Goal: Task Accomplishment & Management: Complete application form

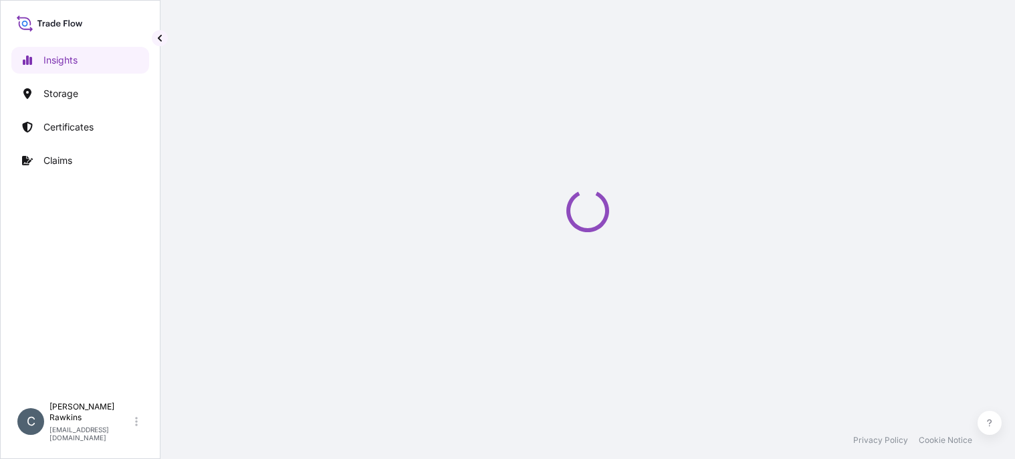
select select "2025"
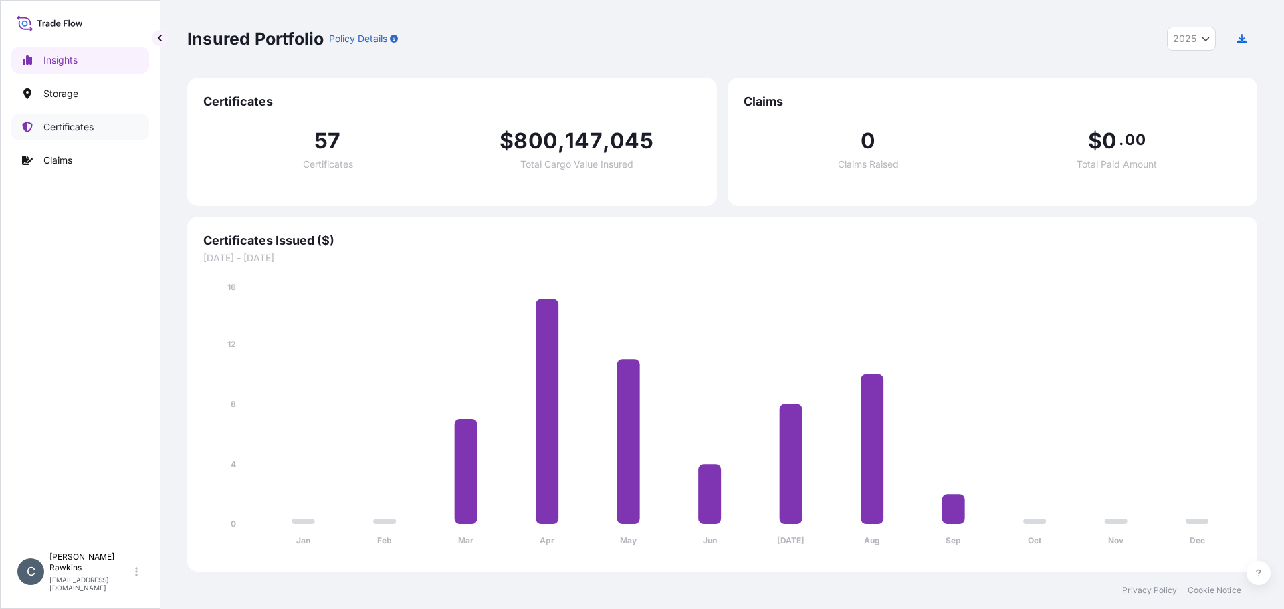
click at [56, 121] on p "Certificates" at bounding box center [68, 126] width 50 height 13
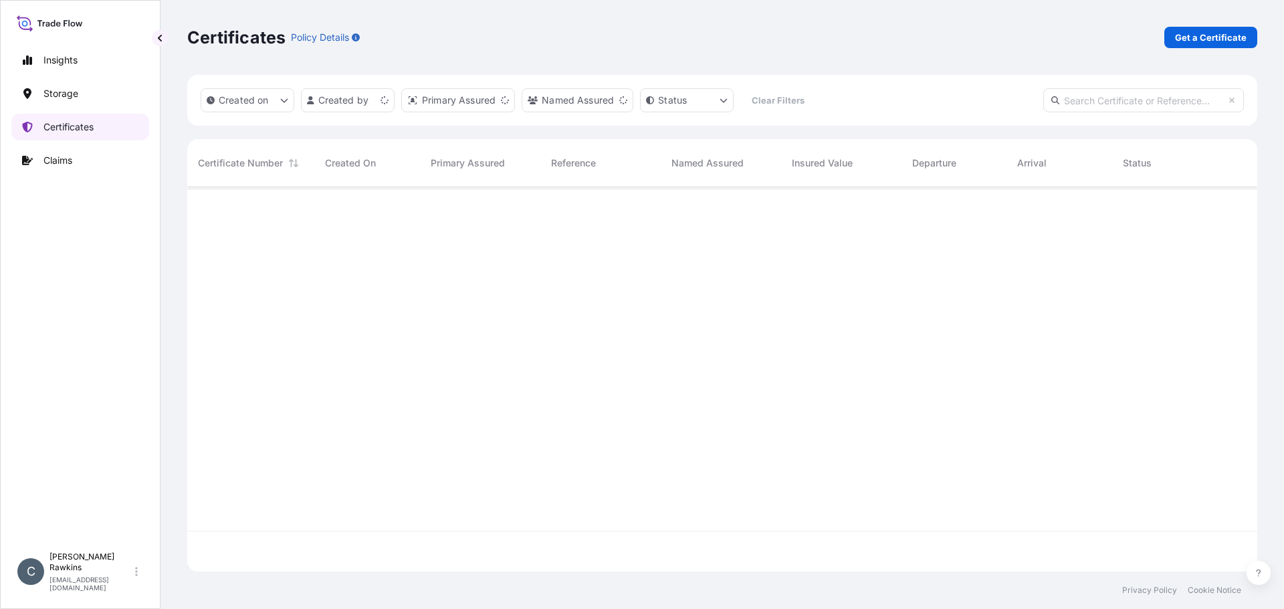
scroll to position [382, 1060]
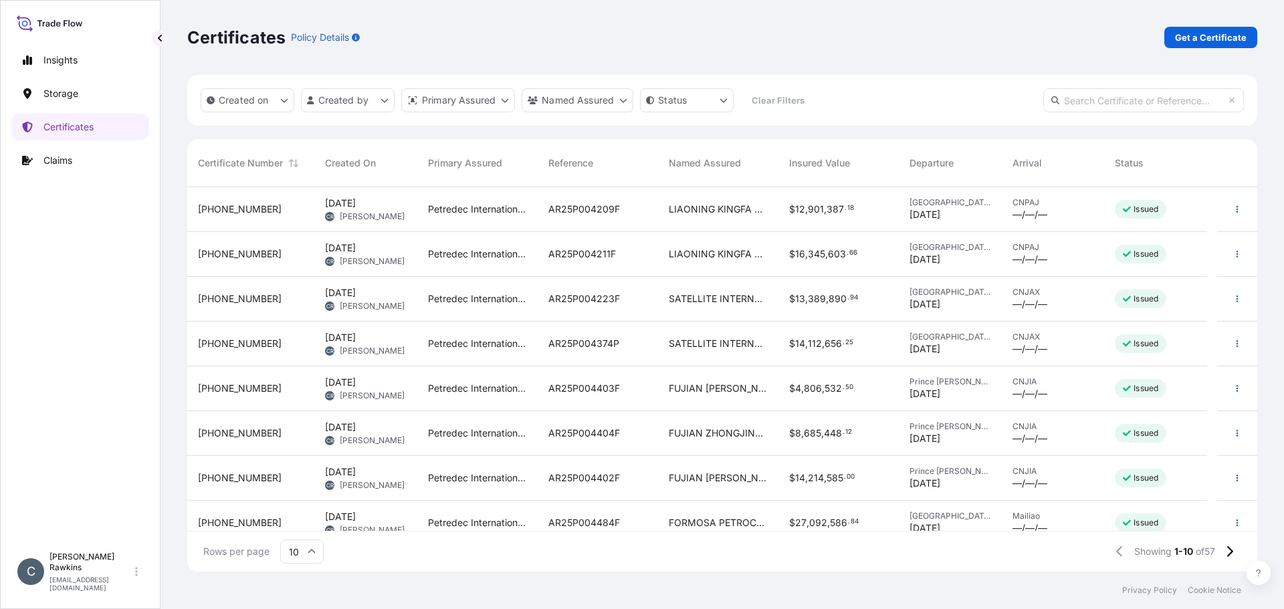
click at [1190, 40] on p "Get a Certificate" at bounding box center [1211, 37] width 72 height 13
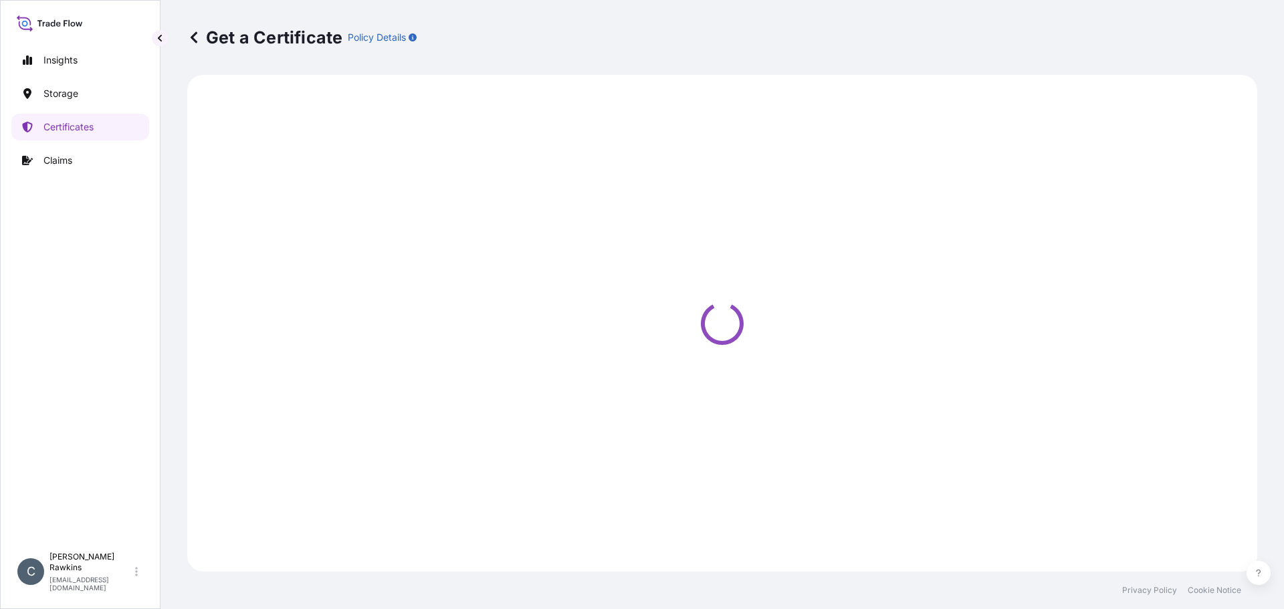
select select "Sea"
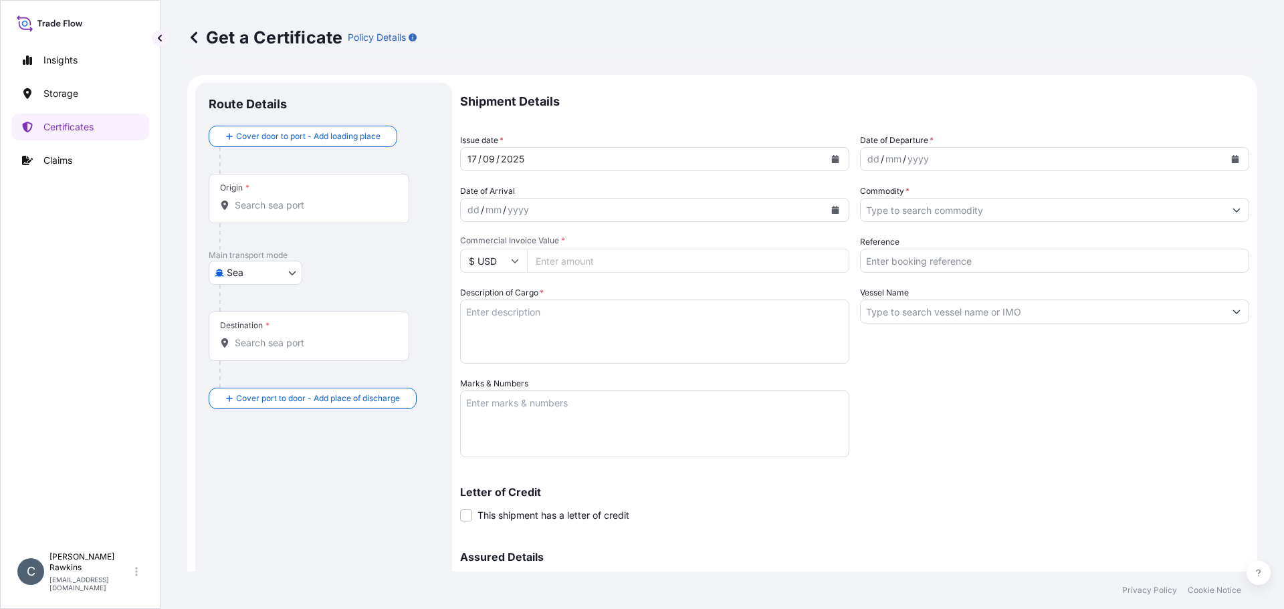
click at [363, 209] on input "Origin *" at bounding box center [314, 205] width 158 height 13
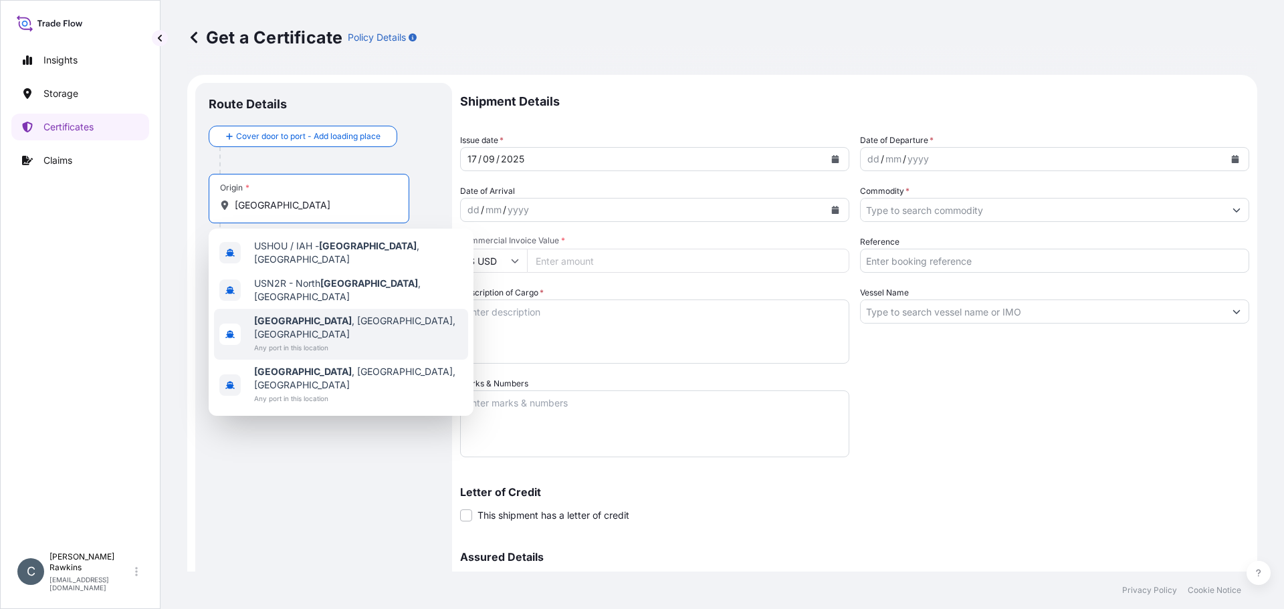
click at [329, 314] on span "[GEOGRAPHIC_DATA] , [GEOGRAPHIC_DATA], [GEOGRAPHIC_DATA]" at bounding box center [358, 327] width 209 height 27
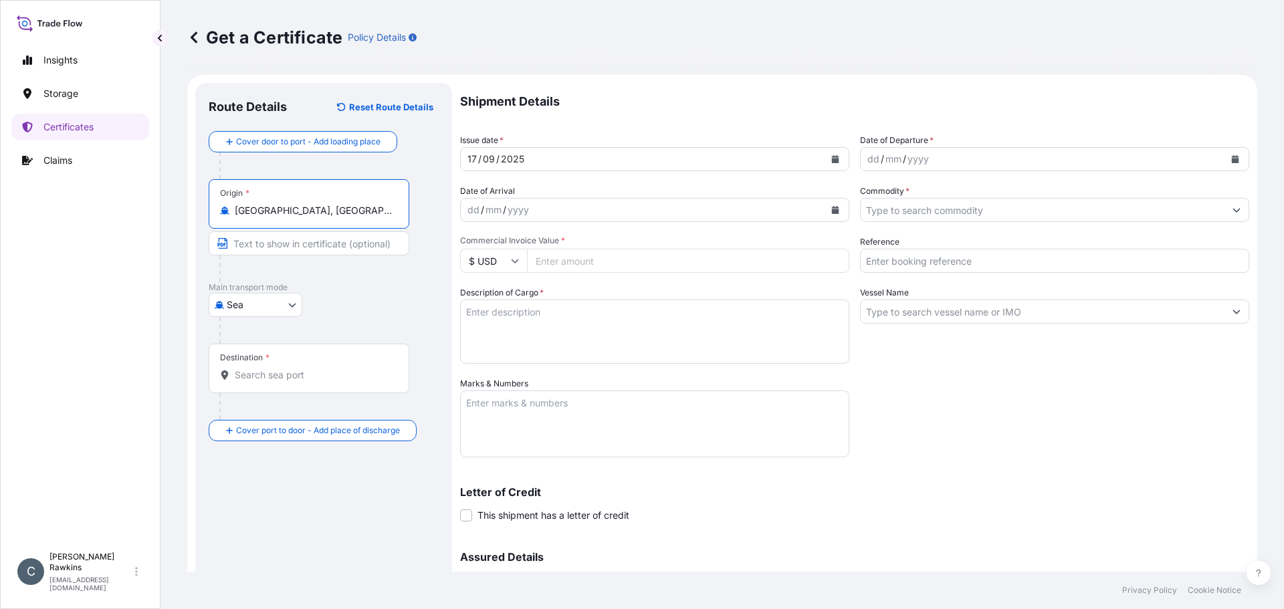
type input "[GEOGRAPHIC_DATA], [GEOGRAPHIC_DATA], [GEOGRAPHIC_DATA]"
click at [320, 379] on input "Destination *" at bounding box center [314, 374] width 158 height 13
type input "CNPAJ - [GEOGRAPHIC_DATA], [GEOGRAPHIC_DATA]"
click at [837, 155] on button "Calendar" at bounding box center [834, 158] width 21 height 21
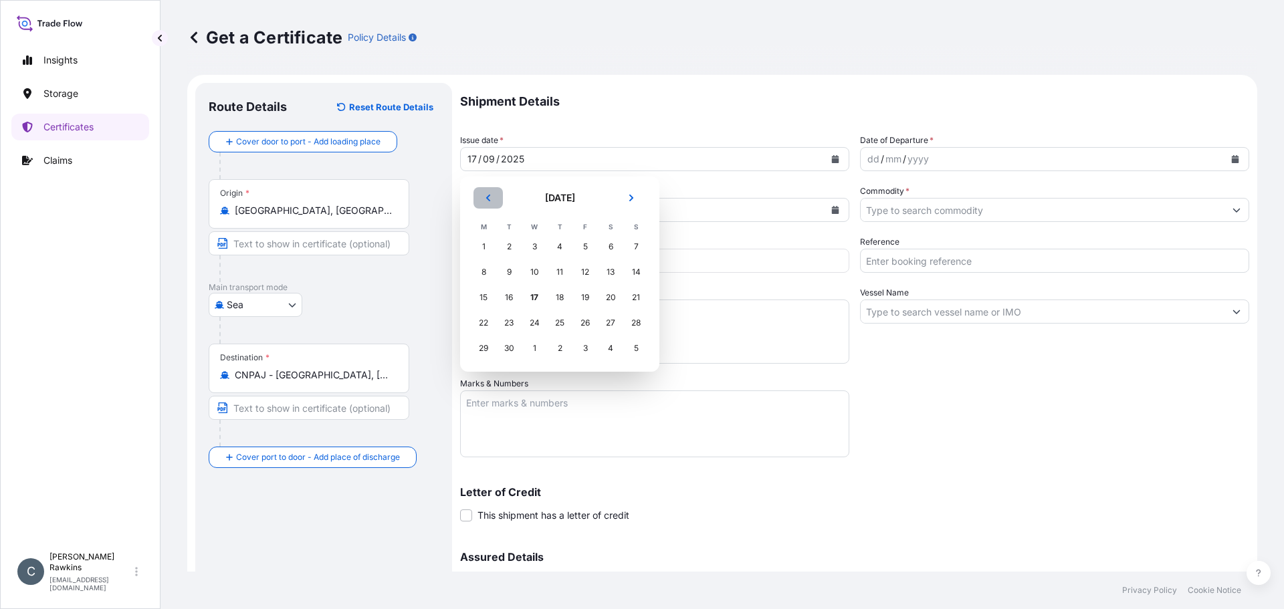
click at [487, 201] on icon "Previous" at bounding box center [488, 198] width 8 height 8
click at [584, 249] on div "1" at bounding box center [585, 247] width 24 height 24
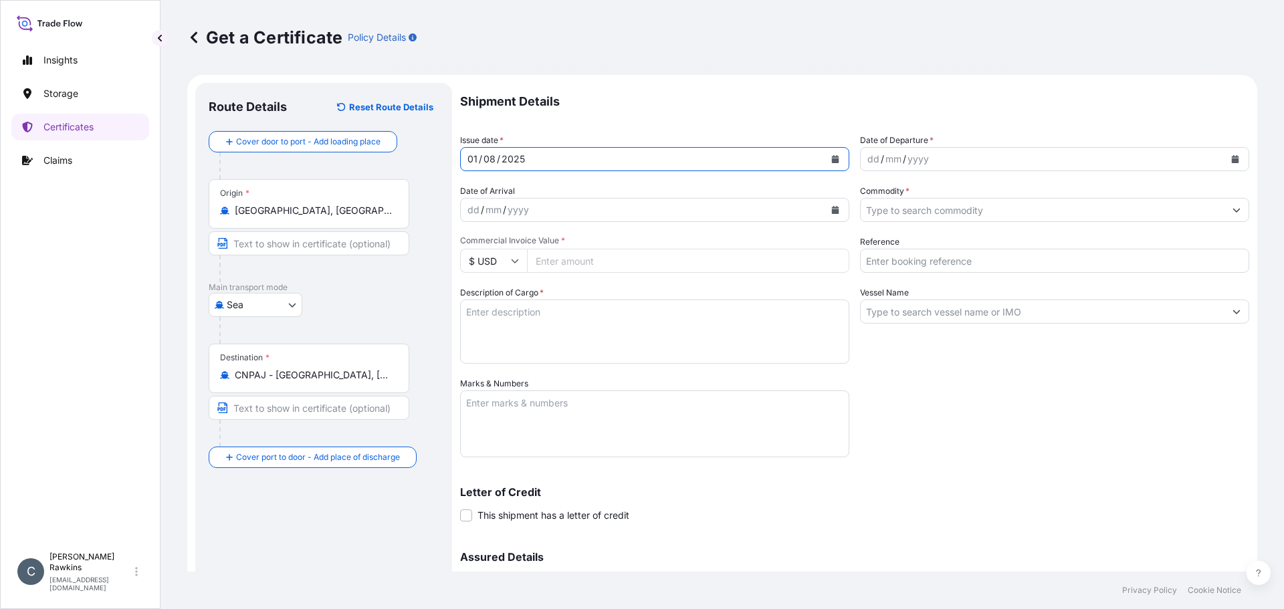
click at [1224, 159] on button "Calendar" at bounding box center [1234, 158] width 21 height 21
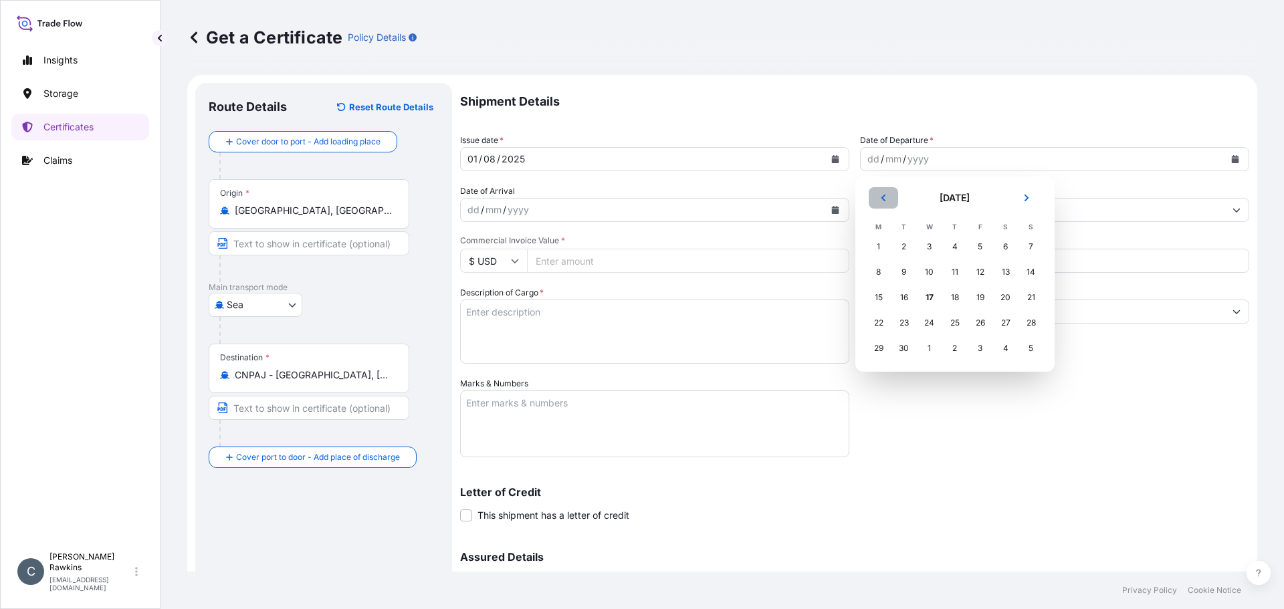
click at [887, 199] on icon "Previous" at bounding box center [883, 198] width 8 height 8
click at [909, 267] on div "3" at bounding box center [904, 272] width 24 height 24
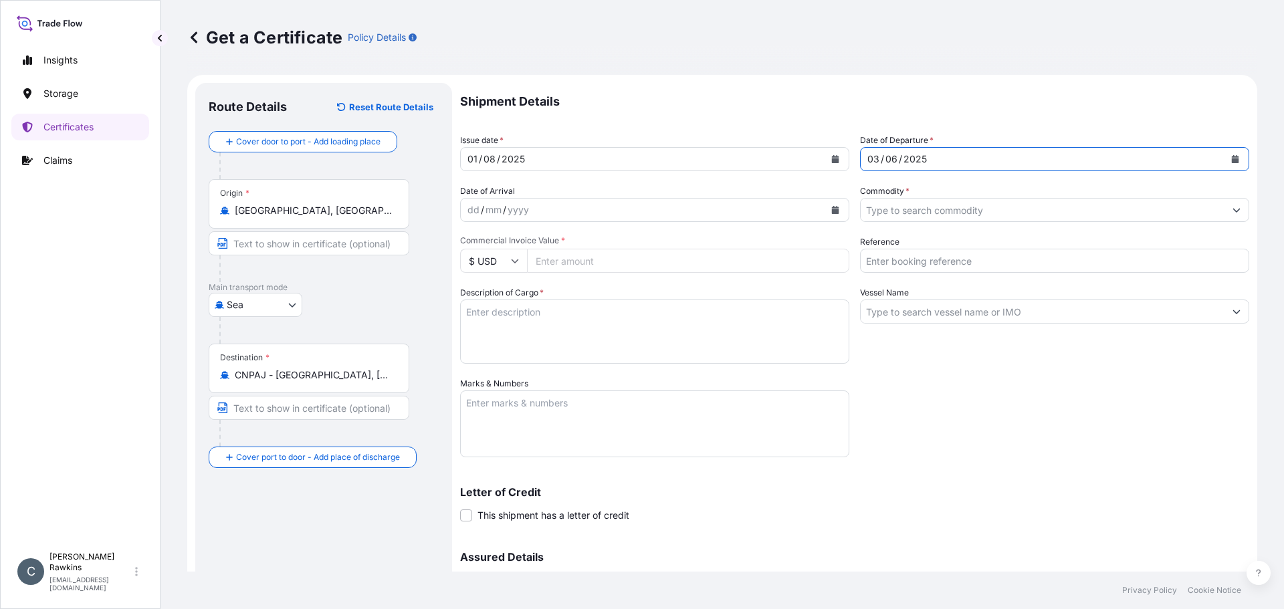
click at [892, 209] on input "Commodity *" at bounding box center [1043, 210] width 364 height 24
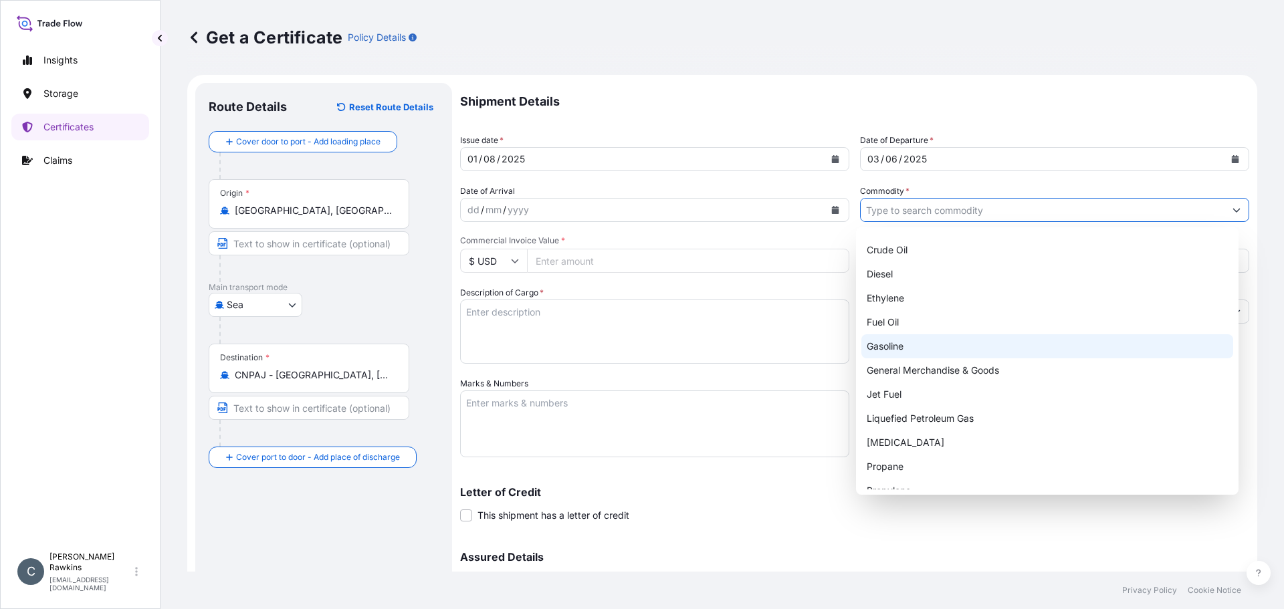
scroll to position [104, 0]
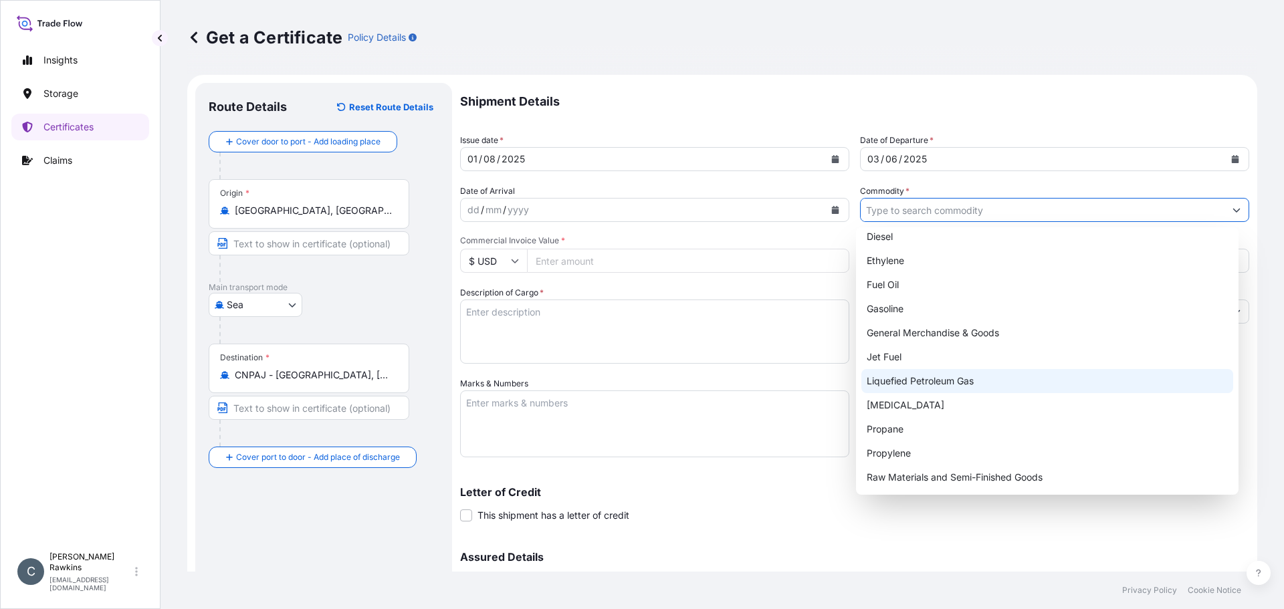
click at [920, 374] on div "Liquefied Petroleum Gas" at bounding box center [1047, 381] width 372 height 24
type input "Liquefied Petroleum Gas"
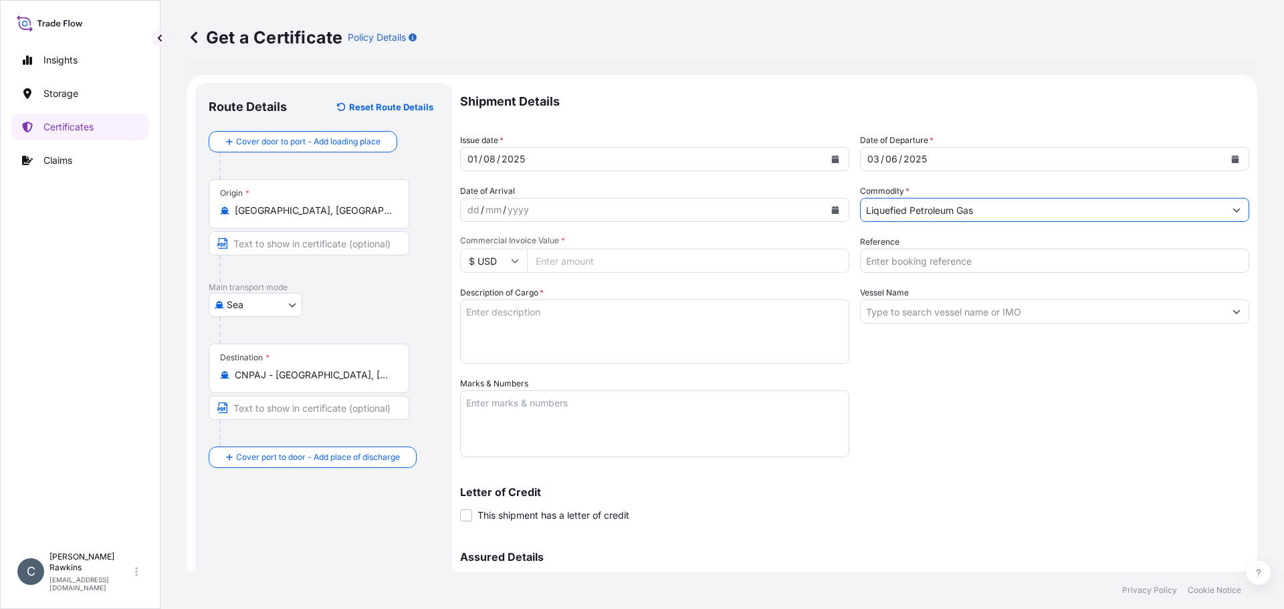
click at [695, 258] on input "Commercial Invoice Value *" at bounding box center [688, 261] width 322 height 24
click at [639, 270] on input "1728533.80" at bounding box center [688, 261] width 322 height 24
click at [637, 270] on input "1728533.80" at bounding box center [688, 261] width 322 height 24
click at [637, 269] on input "1728533.80" at bounding box center [688, 261] width 322 height 24
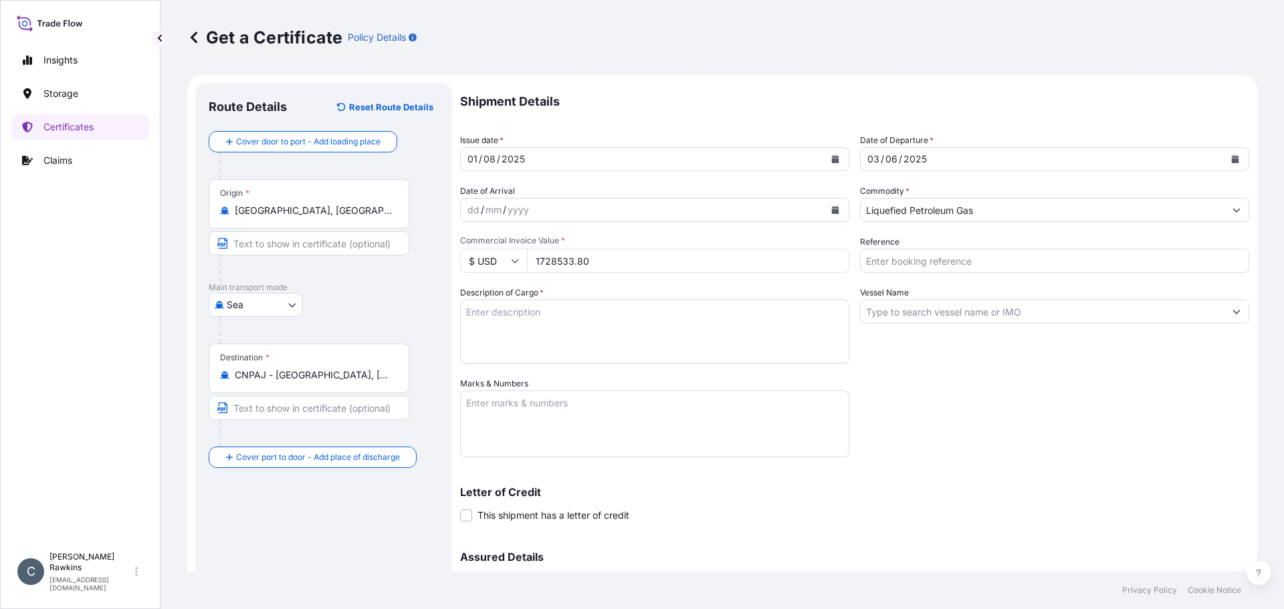
click at [637, 269] on input "1728533.80" at bounding box center [688, 261] width 322 height 24
drag, startPoint x: 594, startPoint y: 264, endPoint x: 514, endPoint y: 268, distance: 80.3
click at [515, 268] on div "$ USD 1728533.80" at bounding box center [654, 261] width 389 height 24
type input "11728533.80"
click at [890, 266] on input "Reference" at bounding box center [1054, 261] width 389 height 24
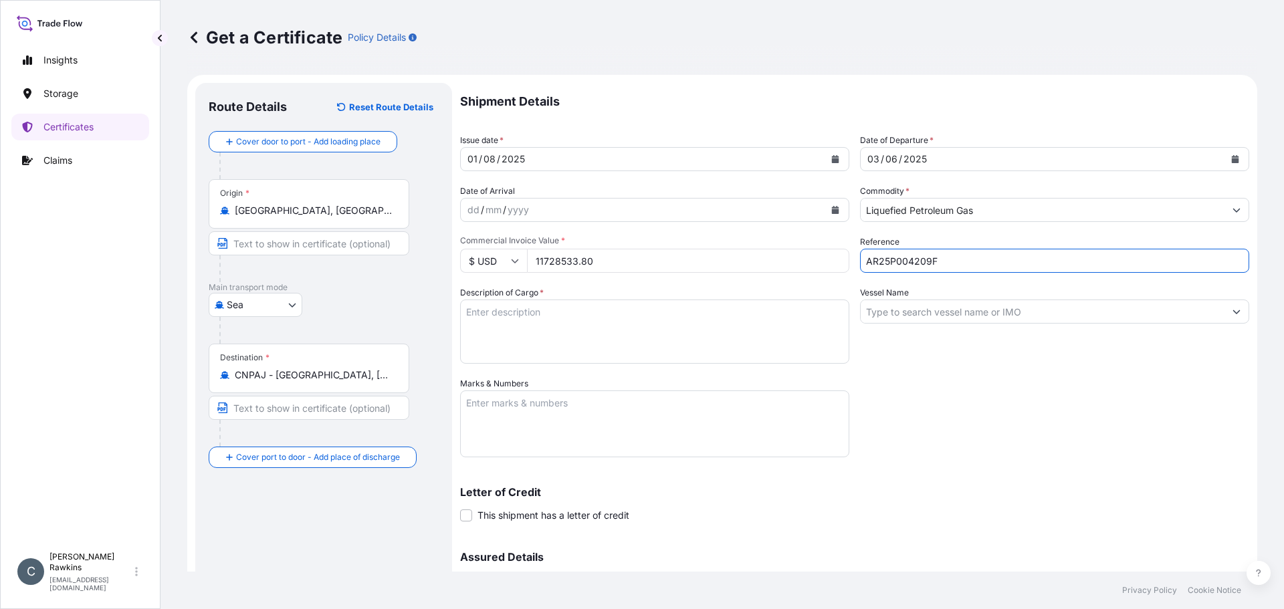
type input "AR25P004209F"
click at [689, 328] on textarea "Description of Cargo *" at bounding box center [654, 332] width 389 height 64
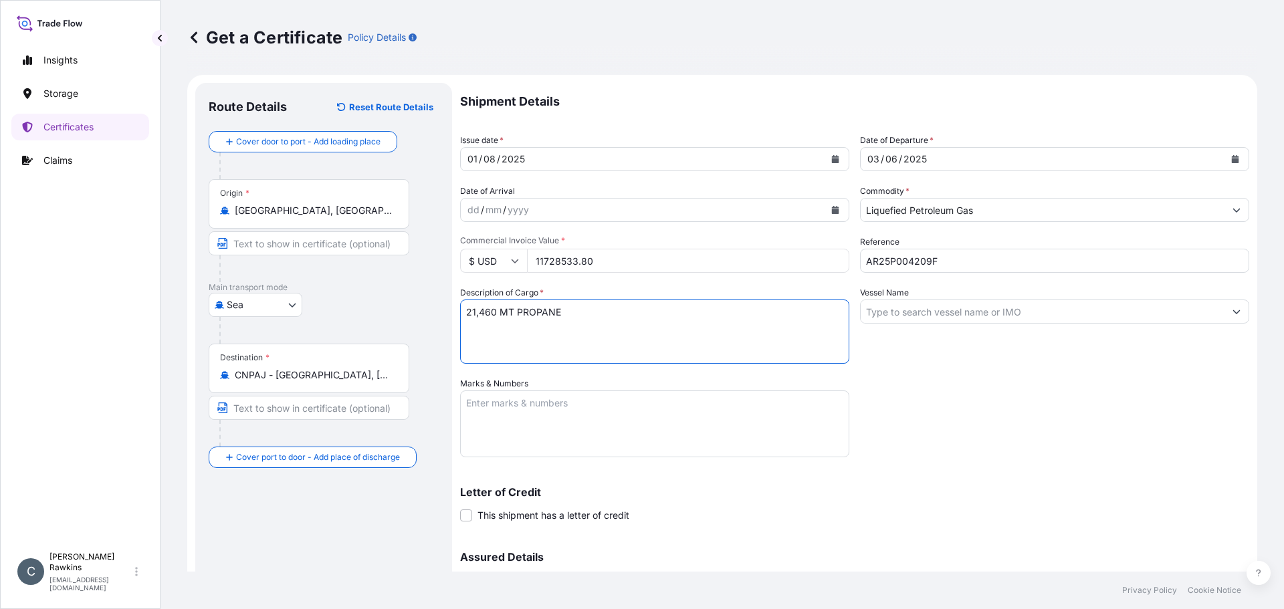
type textarea "21,460 MT PROPANE"
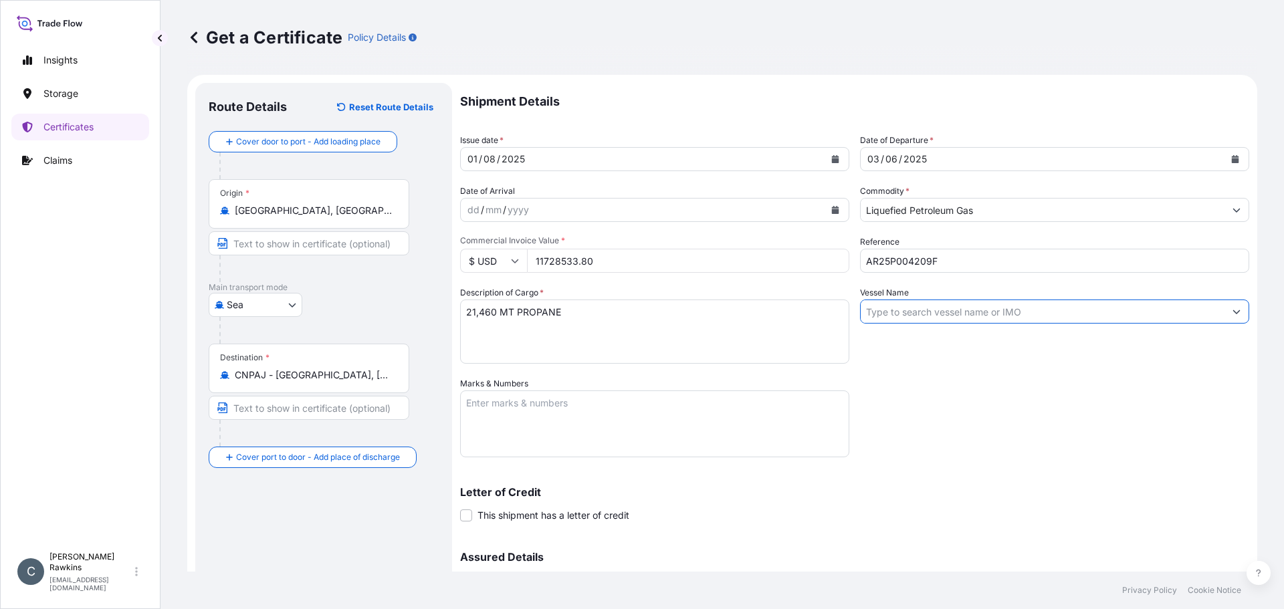
click at [942, 316] on input "Vessel Name" at bounding box center [1043, 312] width 364 height 24
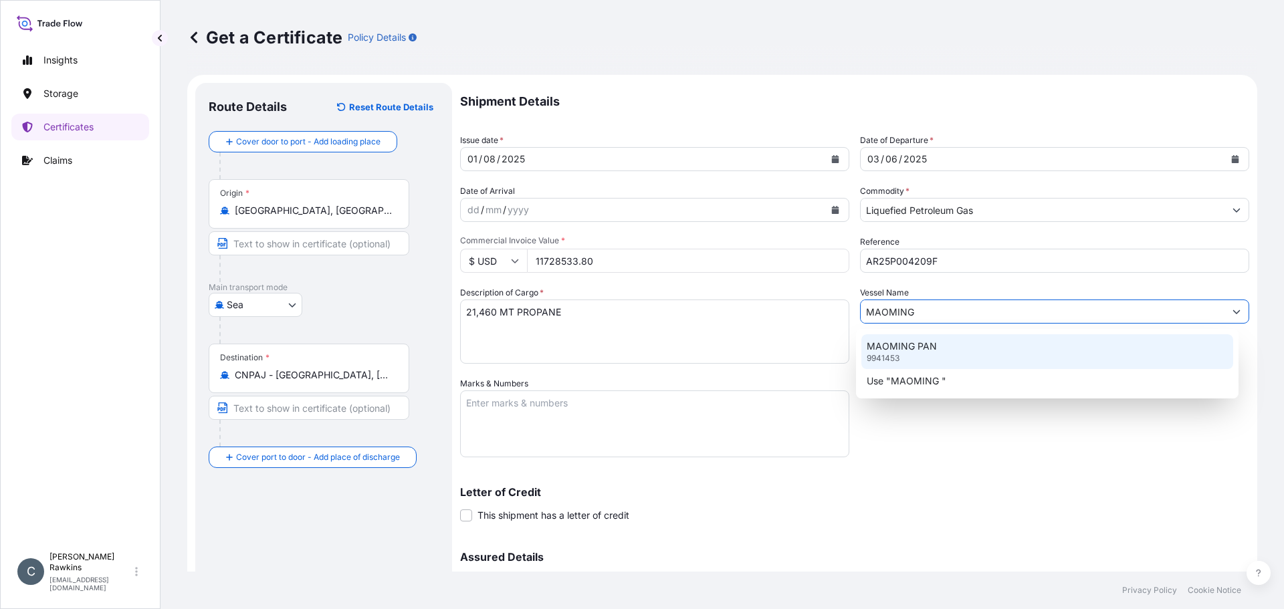
click at [923, 345] on p "MAOMING PAN" at bounding box center [902, 346] width 70 height 13
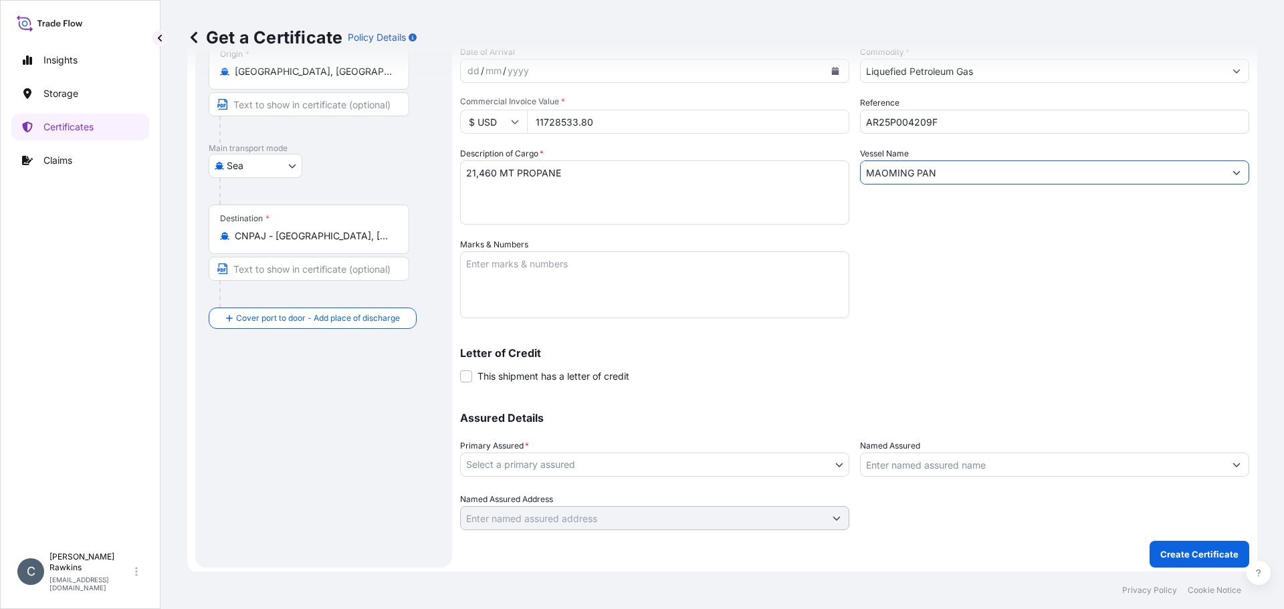
scroll to position [143, 0]
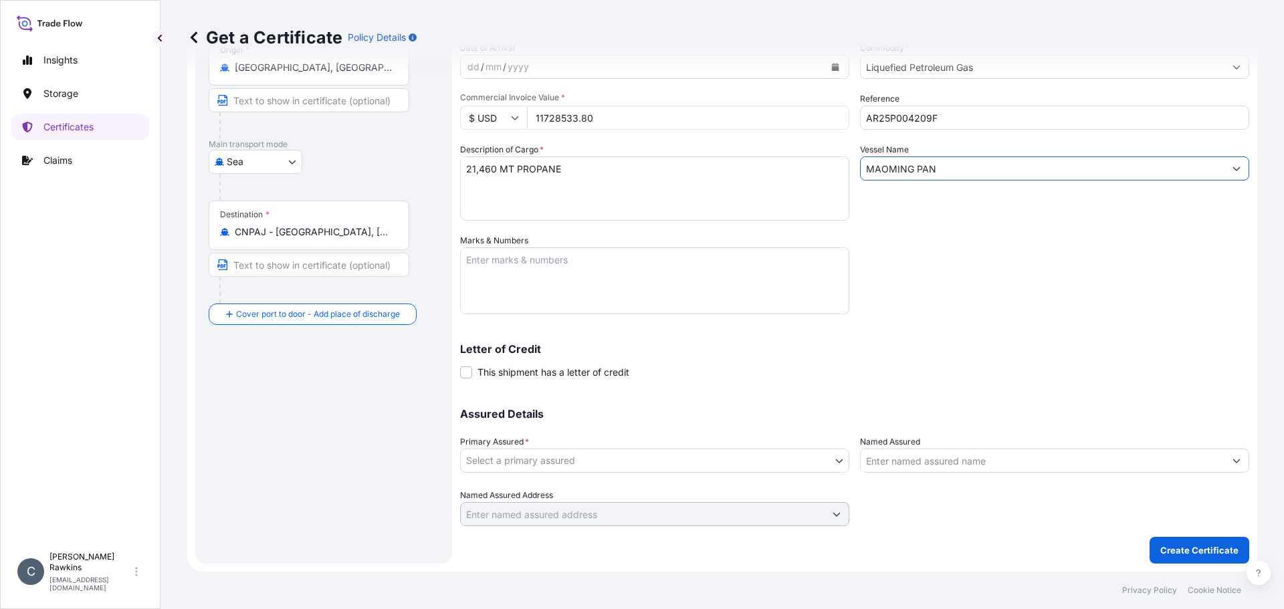
type input "MAOMING PAN"
click at [602, 457] on body "Insights Storage Certificates Claims C [PERSON_NAME] [EMAIL_ADDRESS][DOMAIN_NAM…" at bounding box center [642, 304] width 1284 height 609
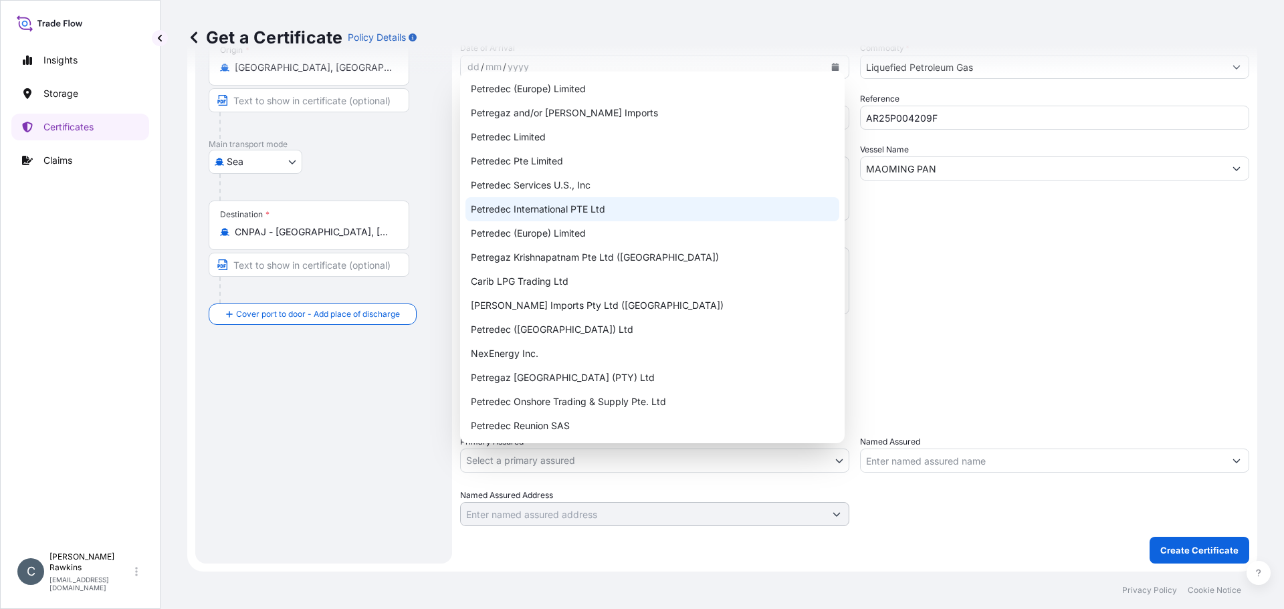
click at [542, 202] on div "Petredec International PTE Ltd" at bounding box center [652, 209] width 374 height 24
select select "31842"
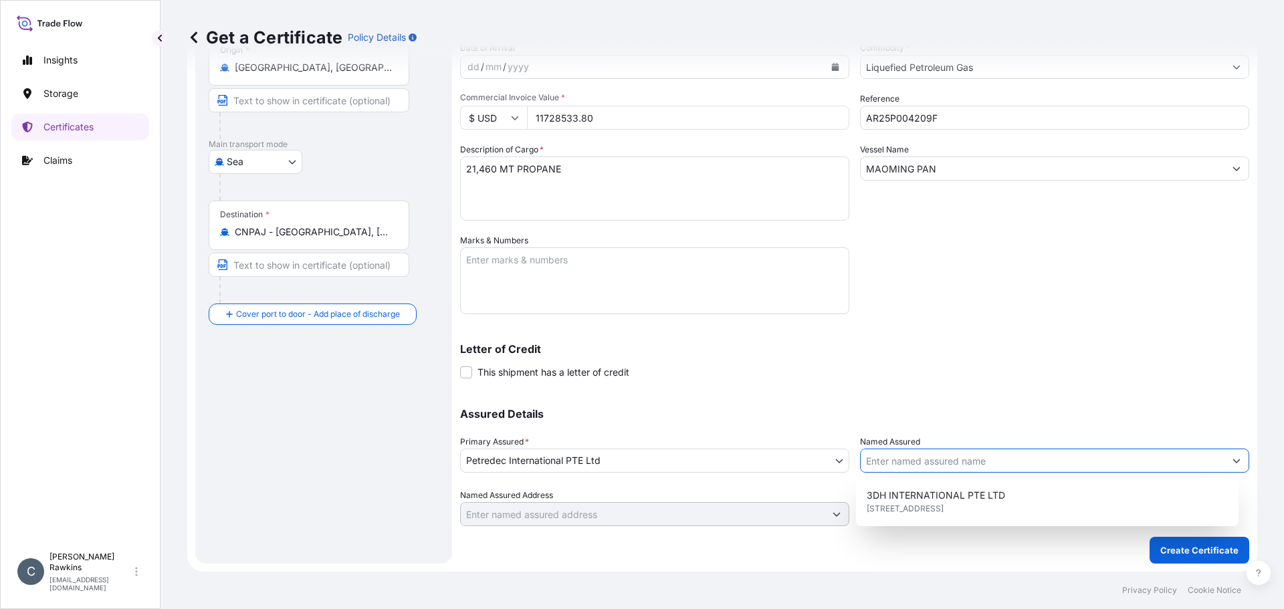
click at [872, 464] on input "Named Assured" at bounding box center [1043, 461] width 364 height 24
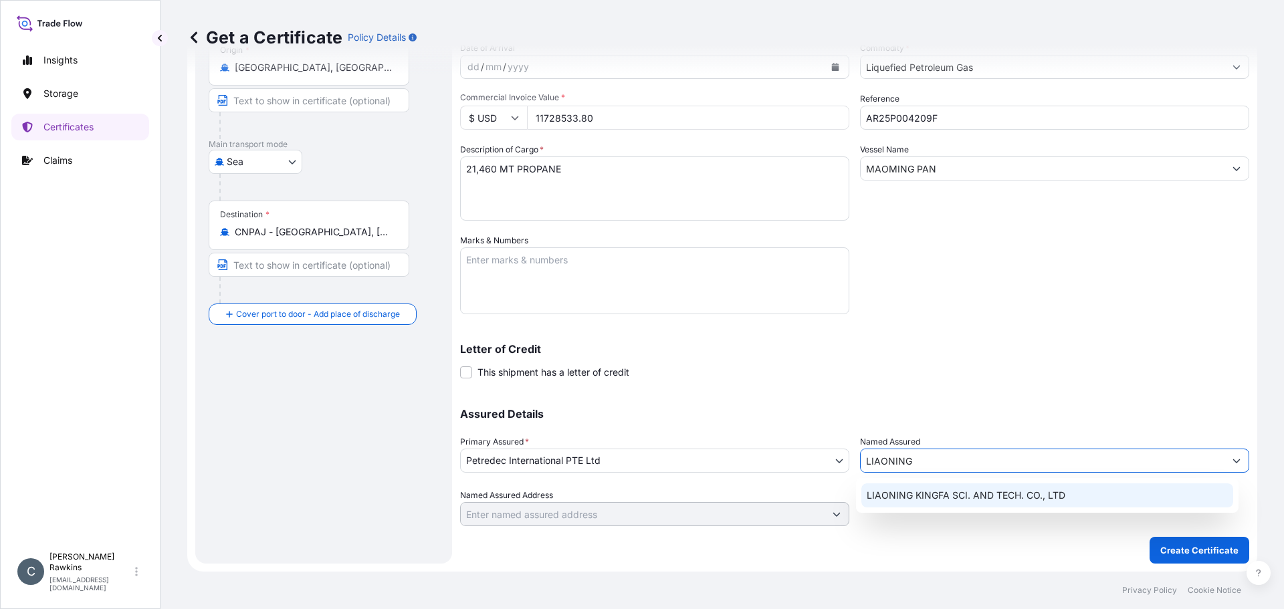
click at [878, 496] on span "LIAONING KINGFA SCI. AND TECH. CO., LTD" at bounding box center [966, 495] width 199 height 13
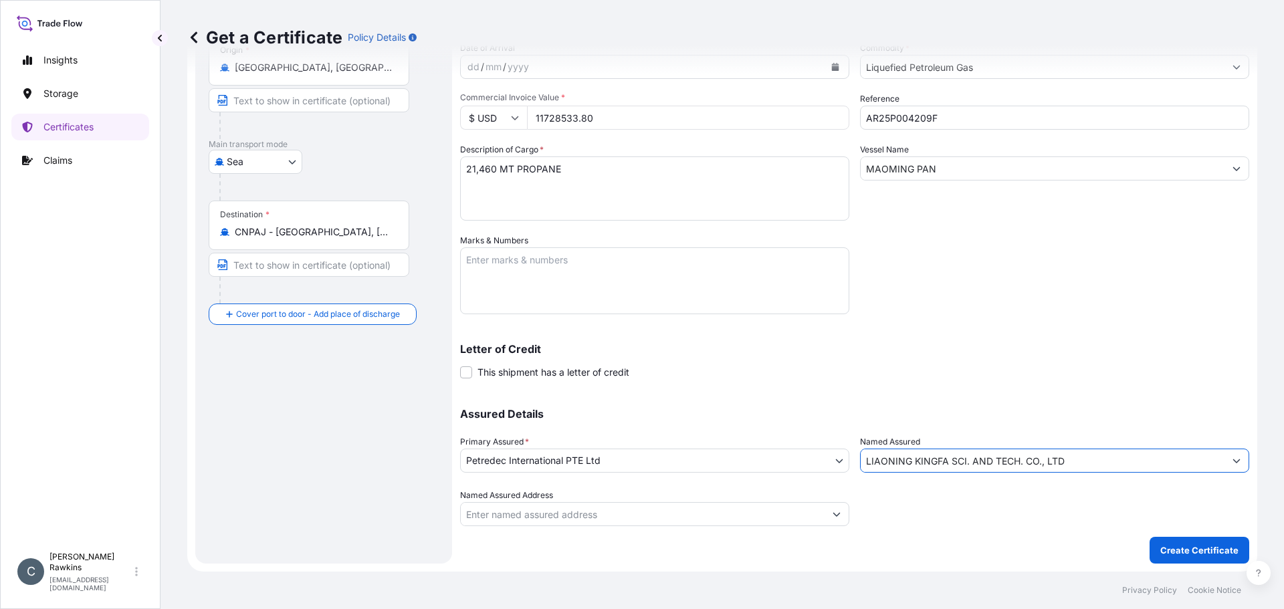
type input "LIAONING KINGFA SCI. AND TECH. CO., LTD"
click at [1150, 546] on button "Create Certificate" at bounding box center [1199, 550] width 100 height 27
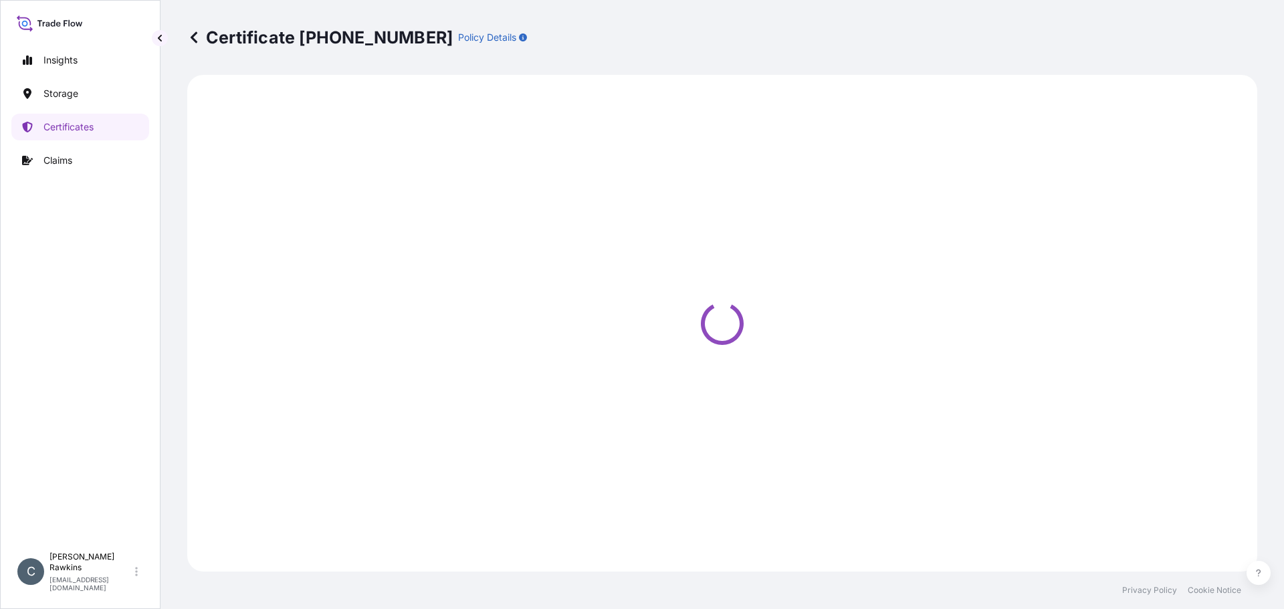
select select "Sea"
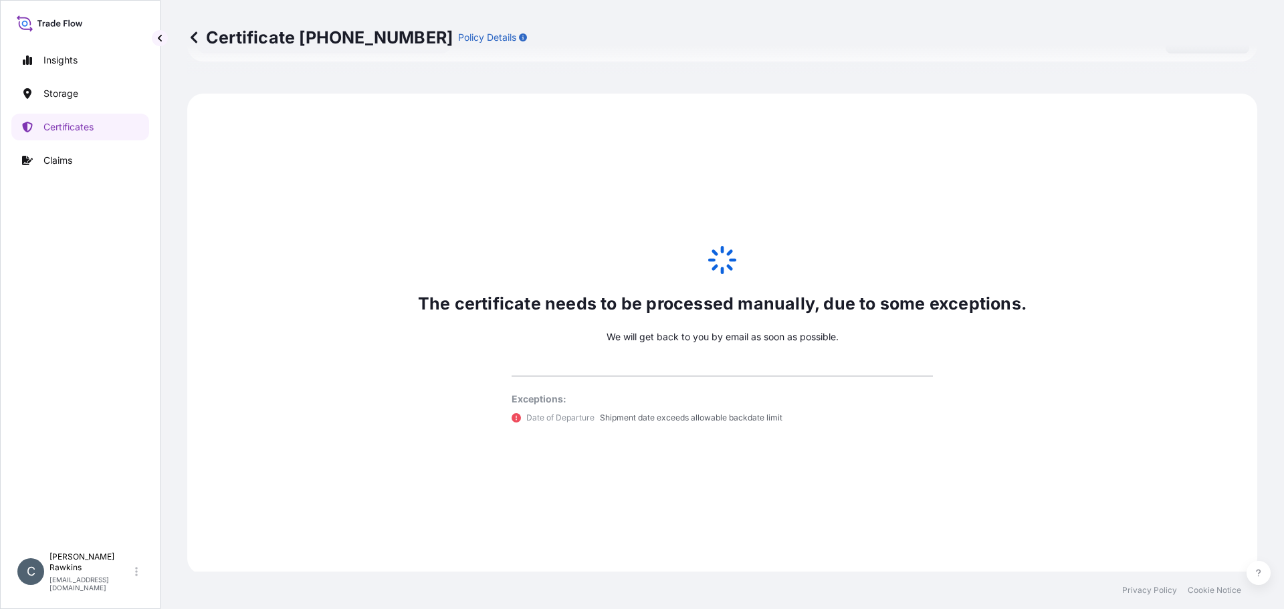
scroll to position [656, 0]
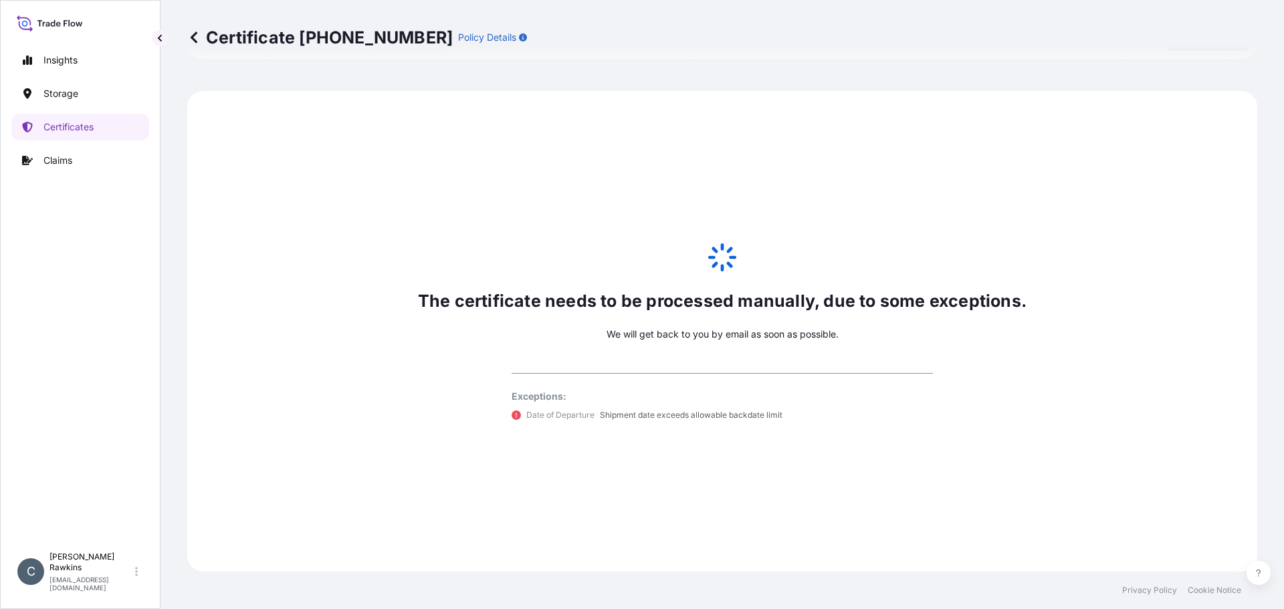
select select "31842"
